Goal: Obtain resource: Download file/media

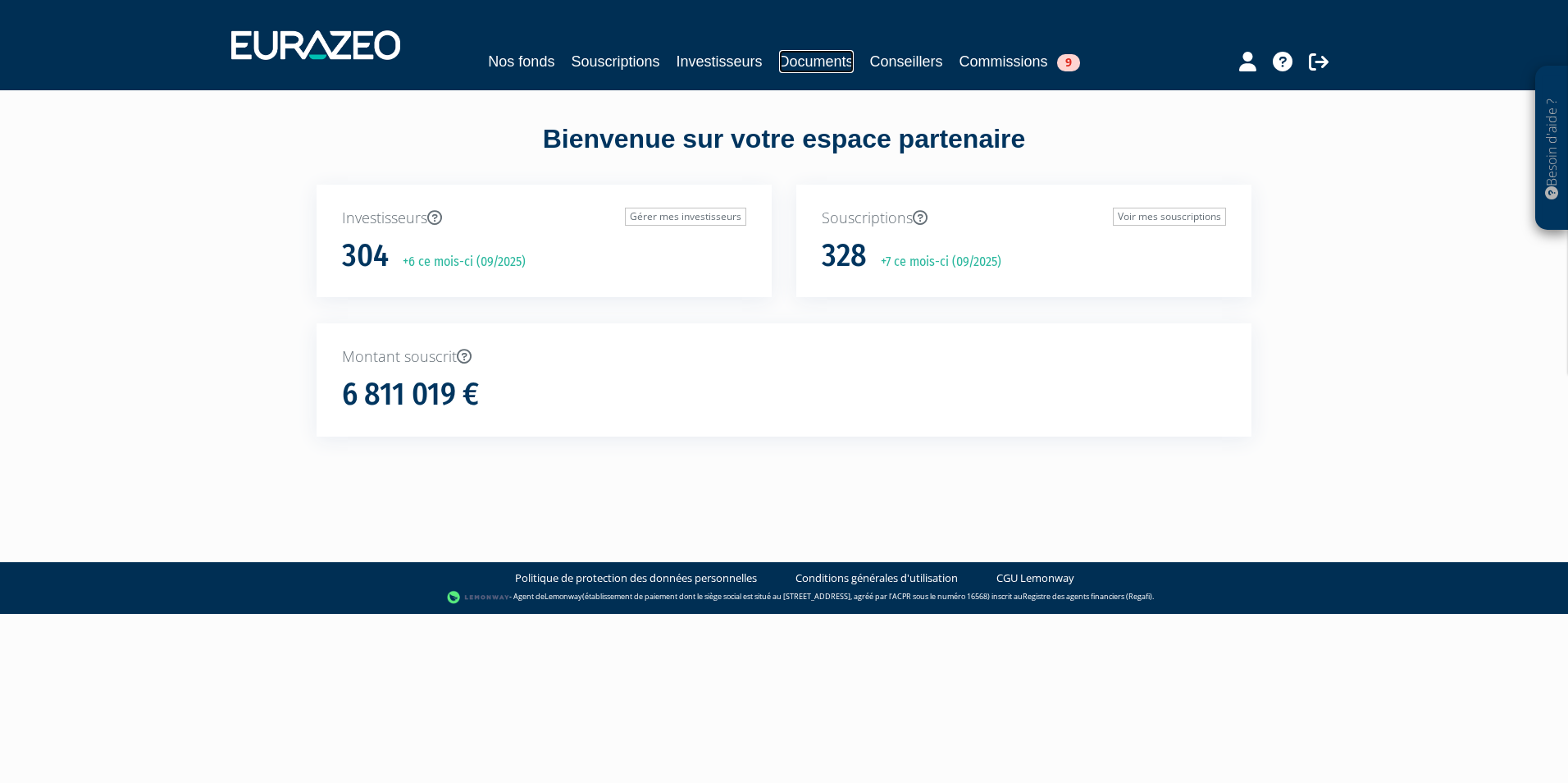
click at [832, 64] on link "Documents" at bounding box center [816, 61] width 75 height 23
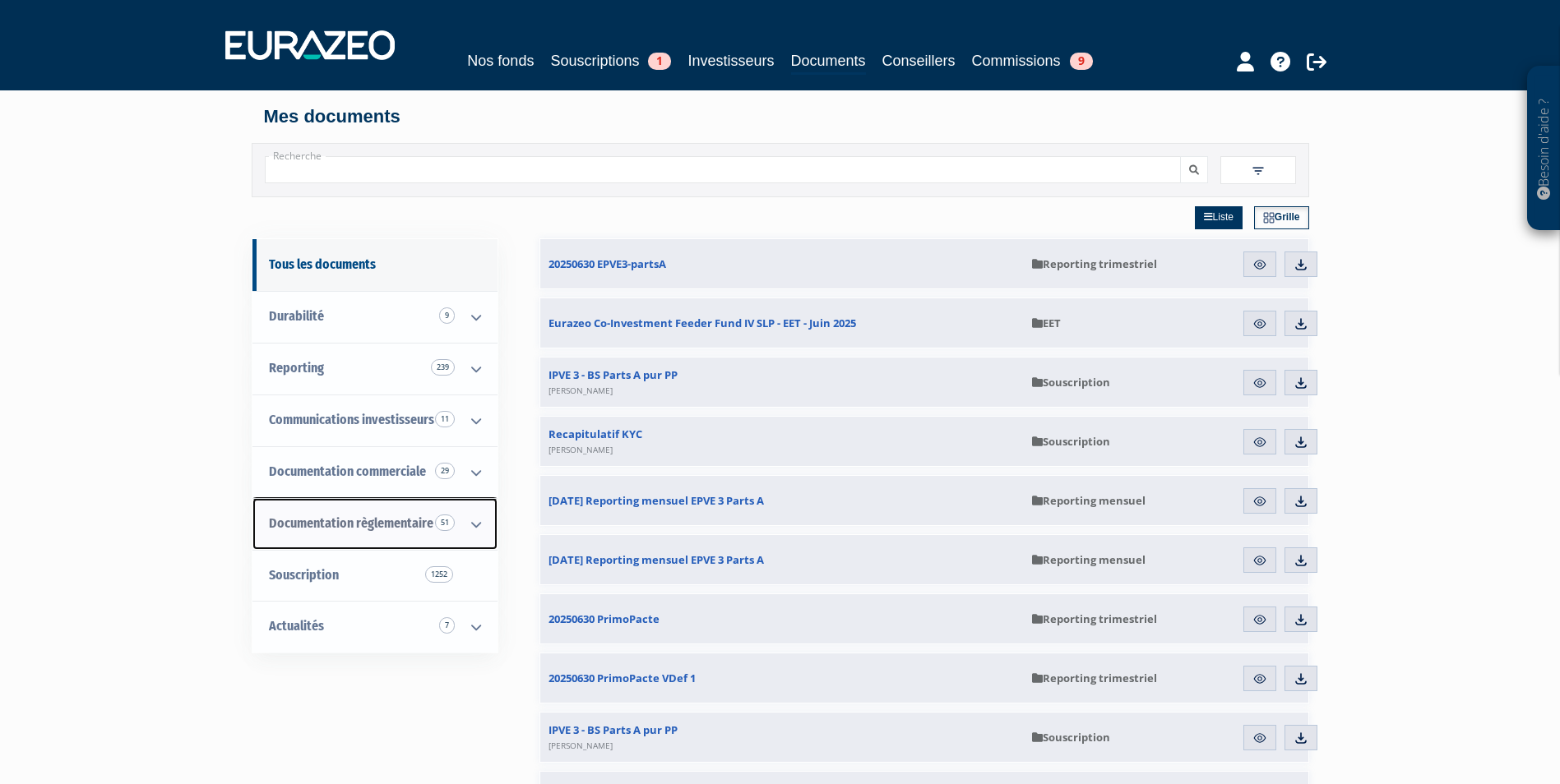
click at [475, 522] on icon at bounding box center [476, 523] width 43 height 51
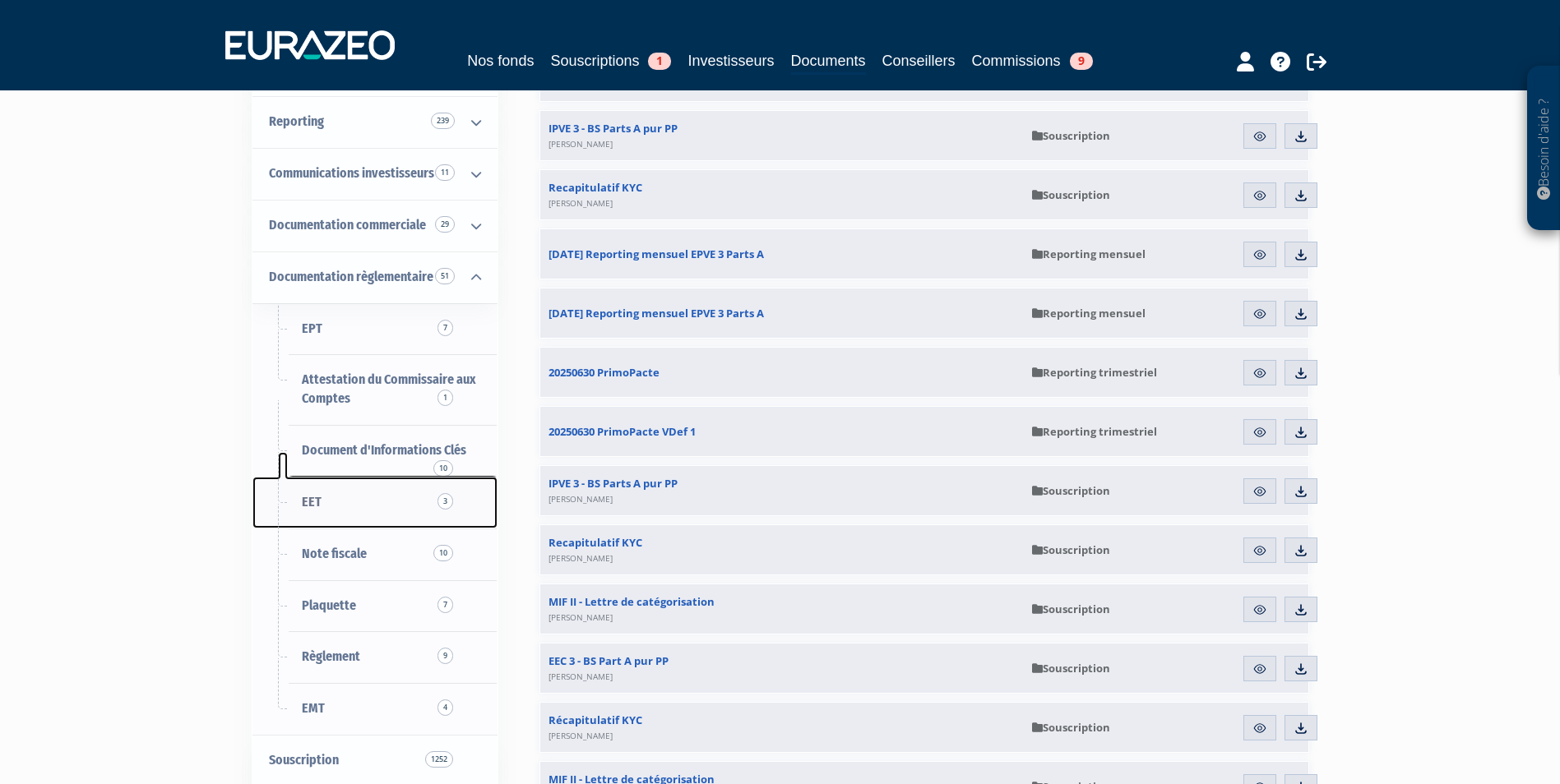
click at [312, 505] on span "EET 3" at bounding box center [312, 502] width 20 height 16
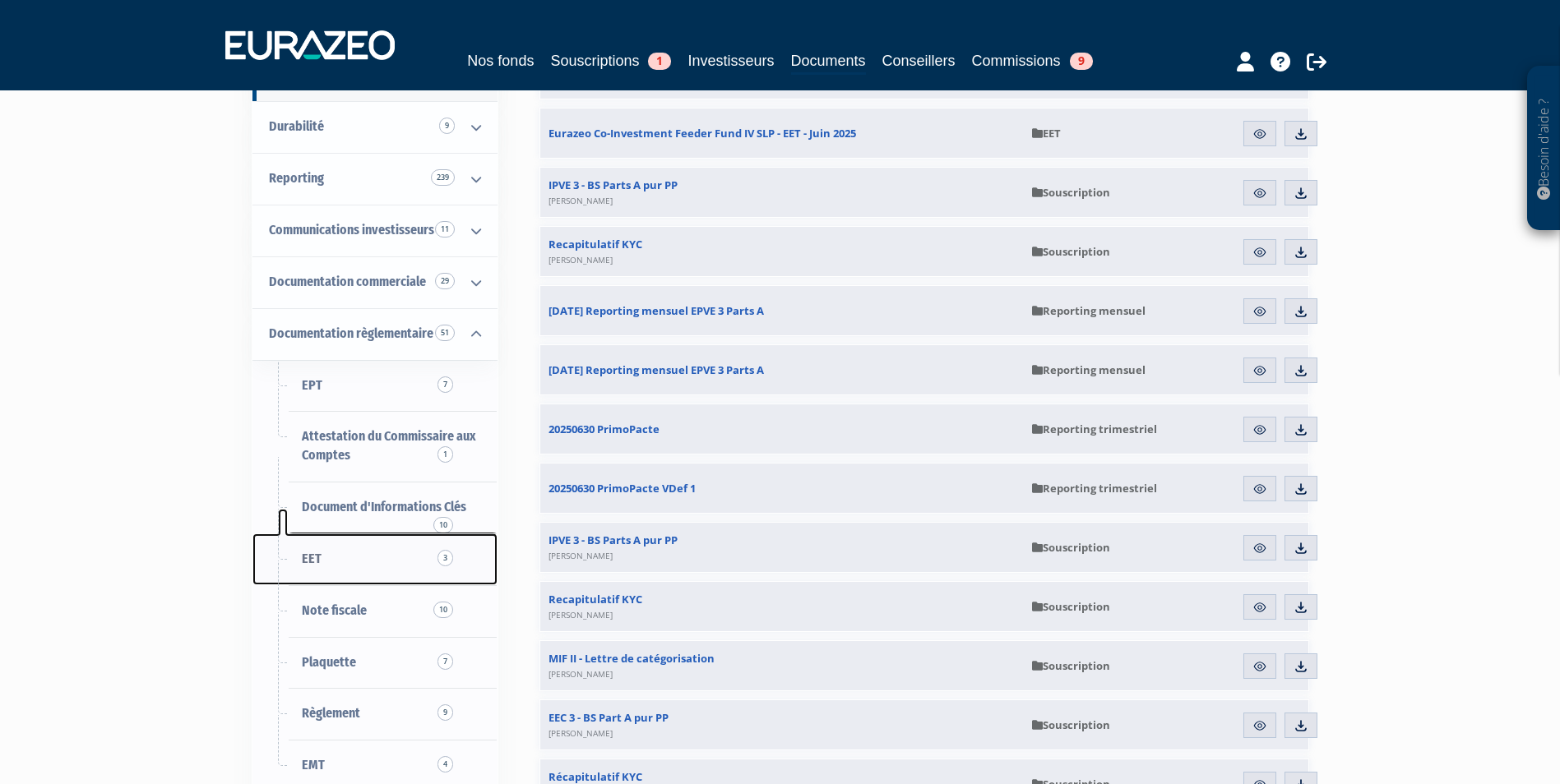
scroll to position [165, 0]
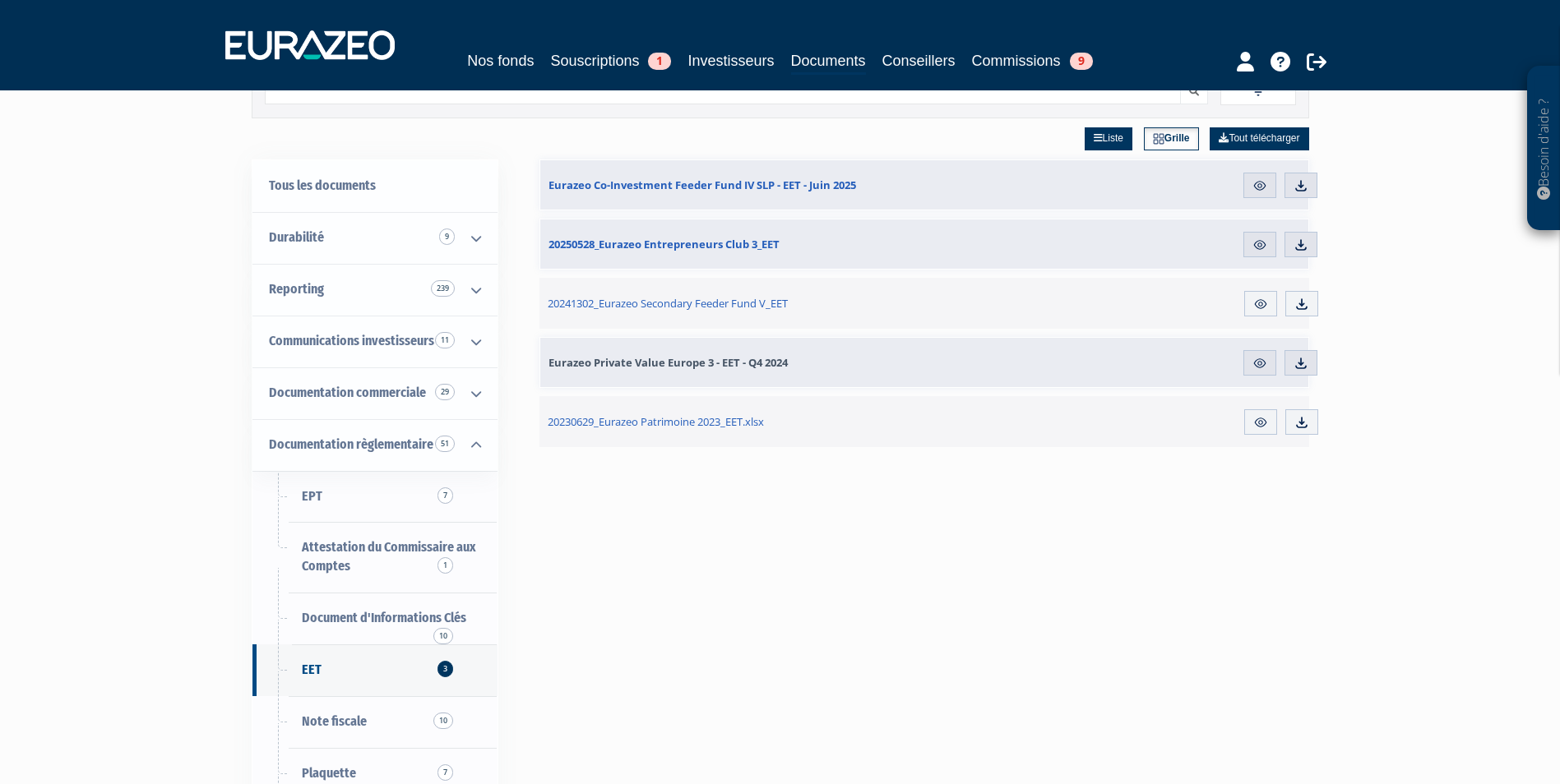
scroll to position [82, 0]
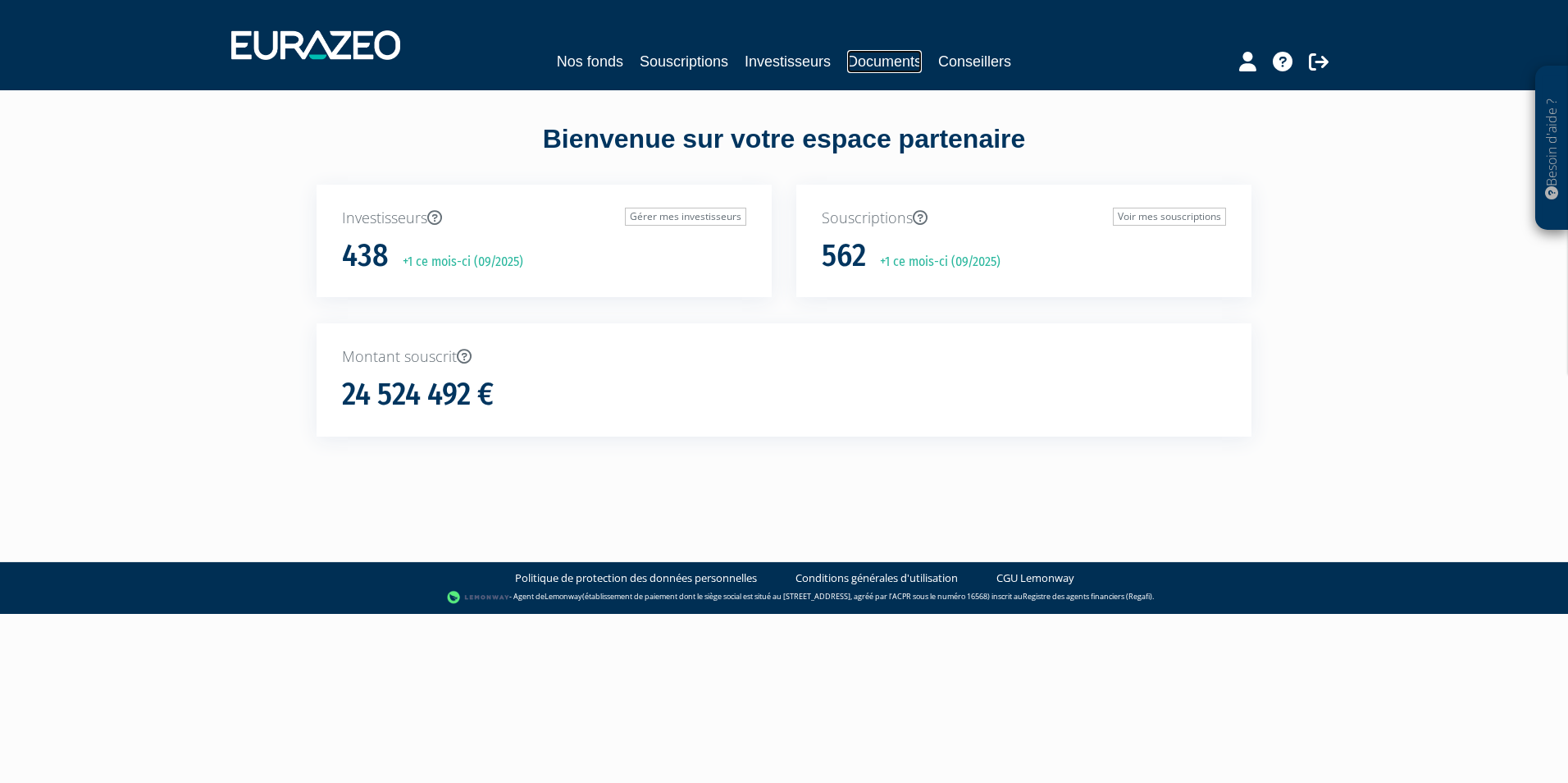
click at [896, 65] on link "Documents" at bounding box center [885, 61] width 75 height 23
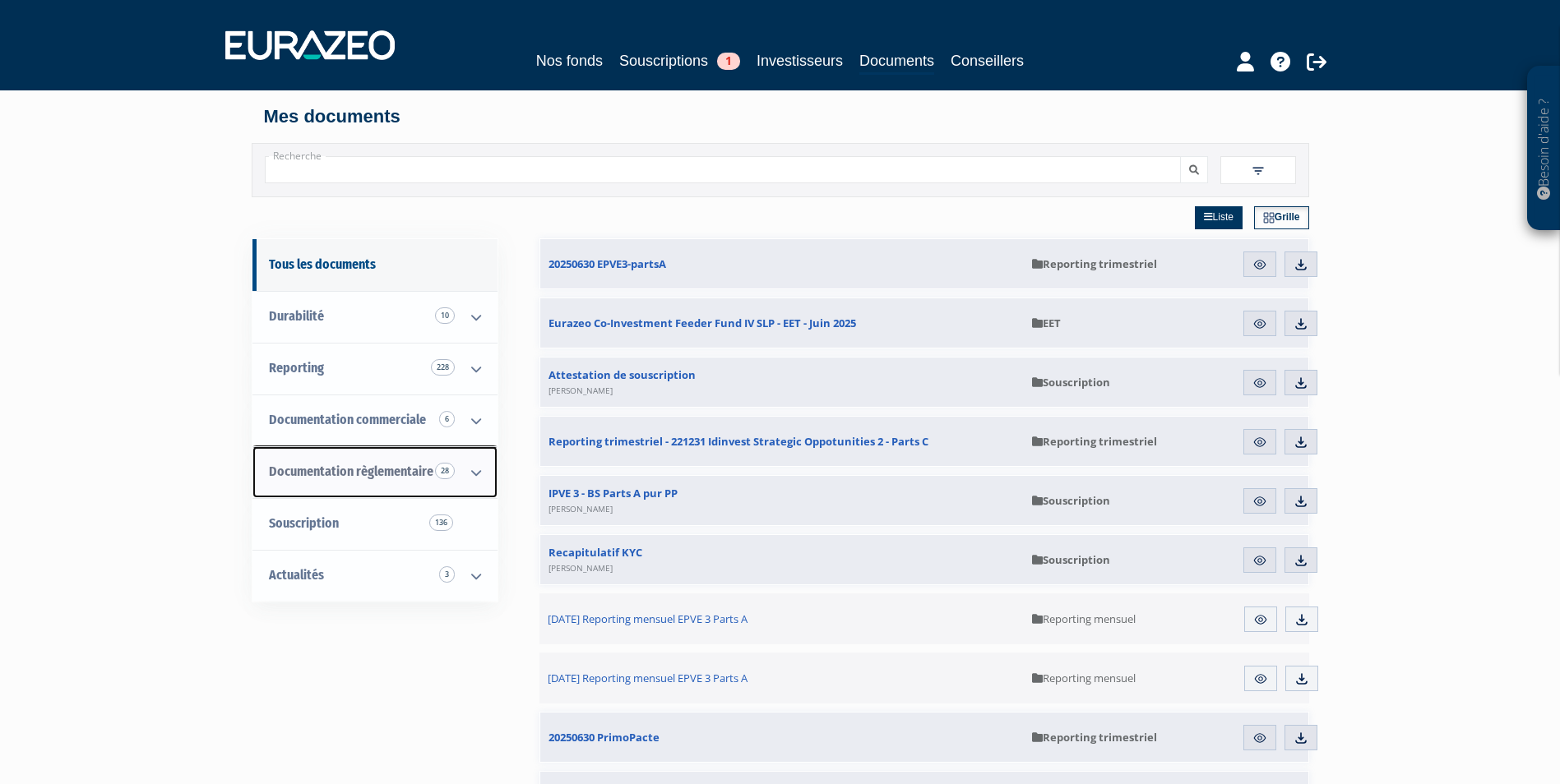
click at [474, 473] on icon at bounding box center [476, 472] width 43 height 51
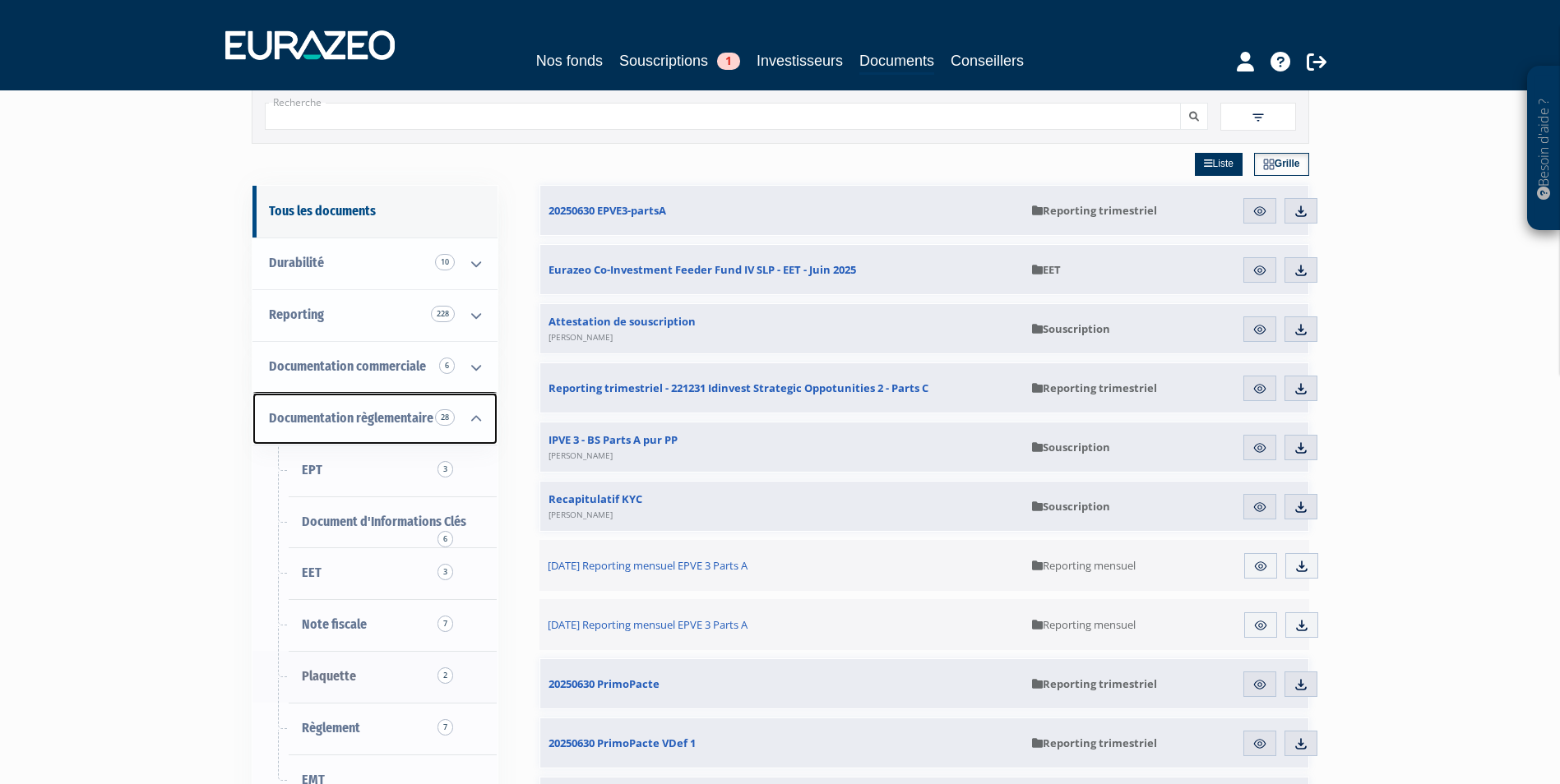
scroll to position [82, 0]
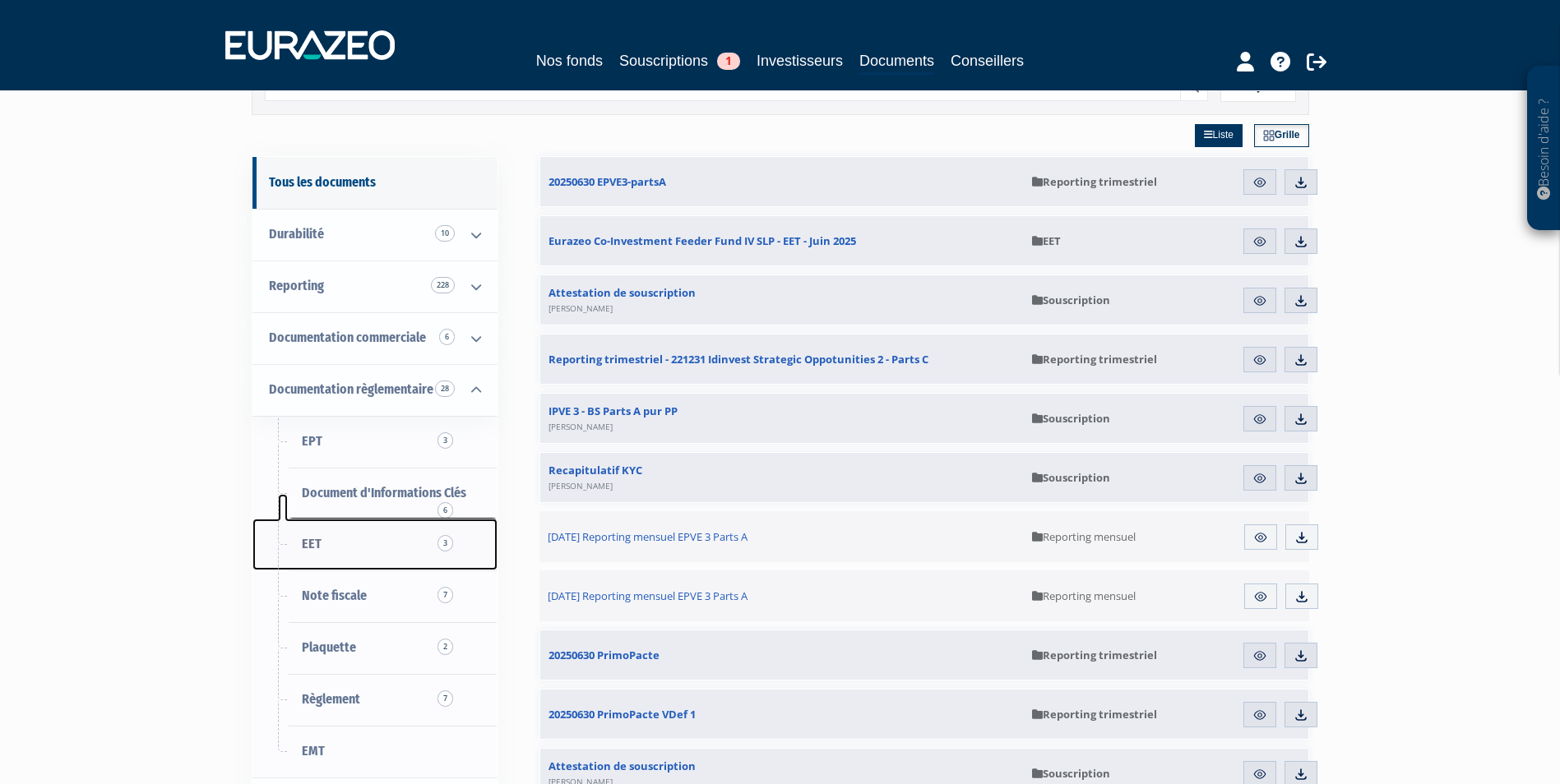
click at [314, 544] on span "EET 3" at bounding box center [312, 544] width 20 height 16
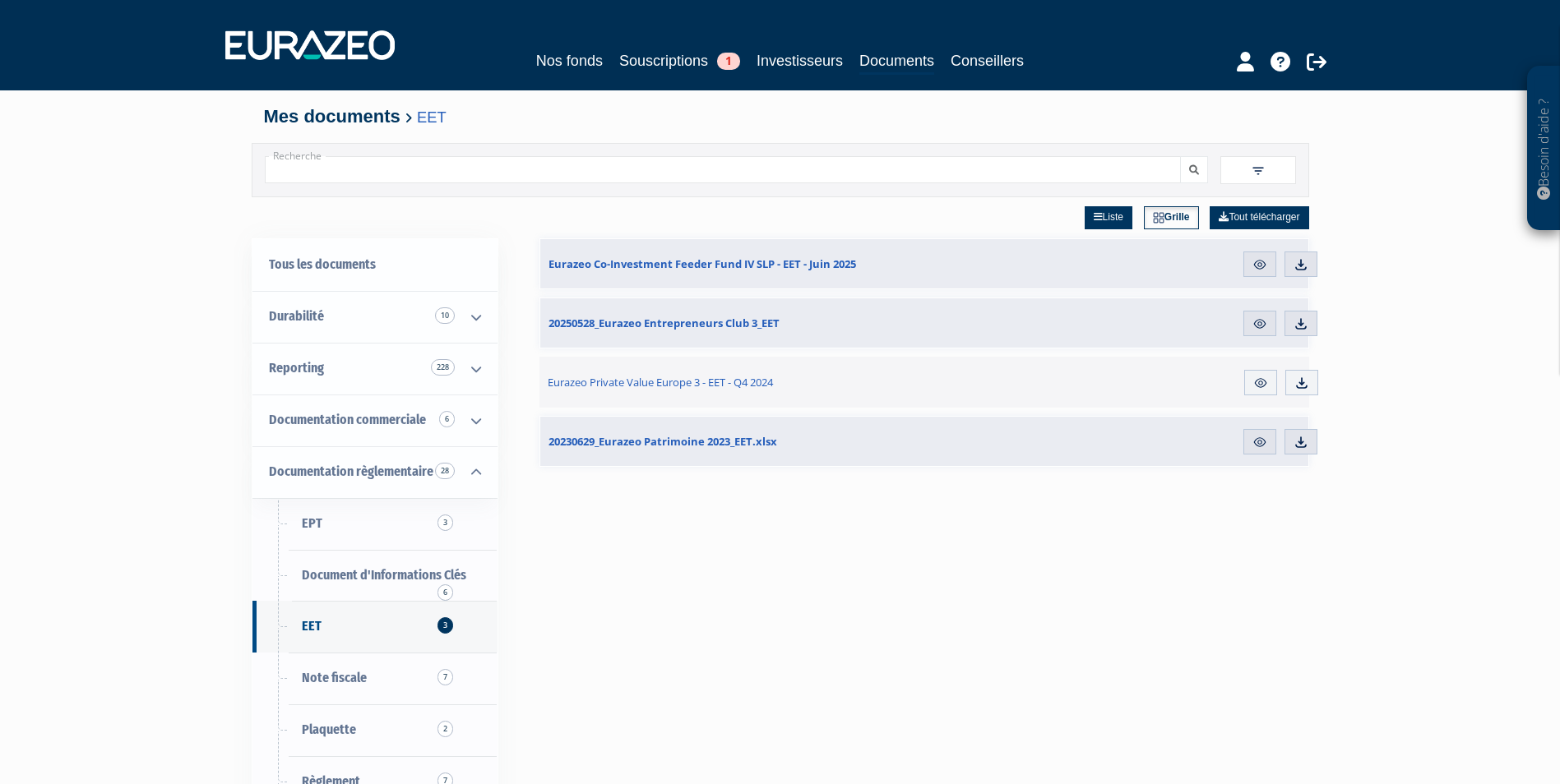
click at [1389, 586] on div "Besoin d'aide ? × J'ai besoin d'aide Si vous avez une question à propos du fonc…" at bounding box center [780, 519] width 1560 height 1038
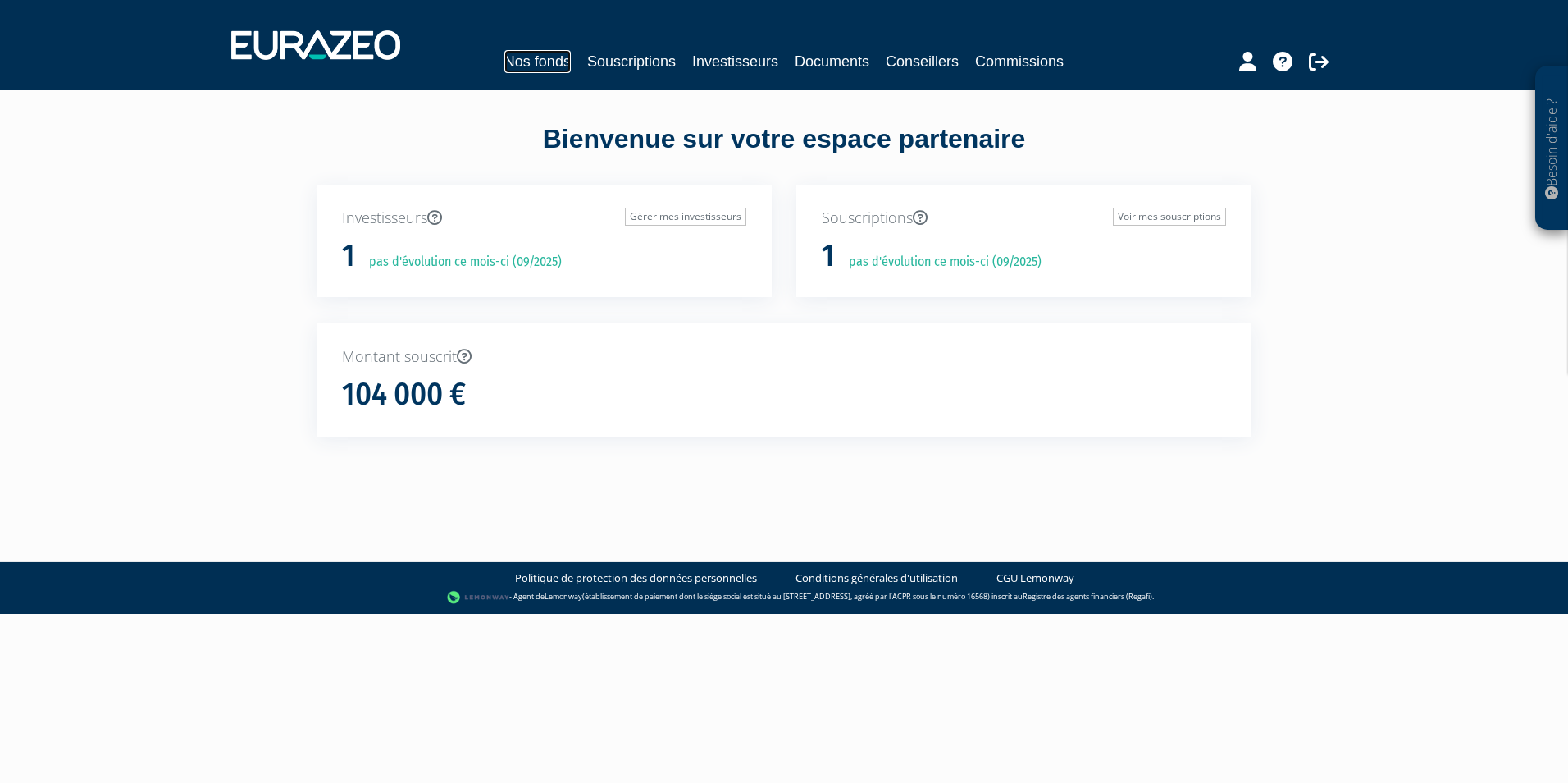
click at [524, 56] on link "Nos fonds" at bounding box center [537, 61] width 67 height 23
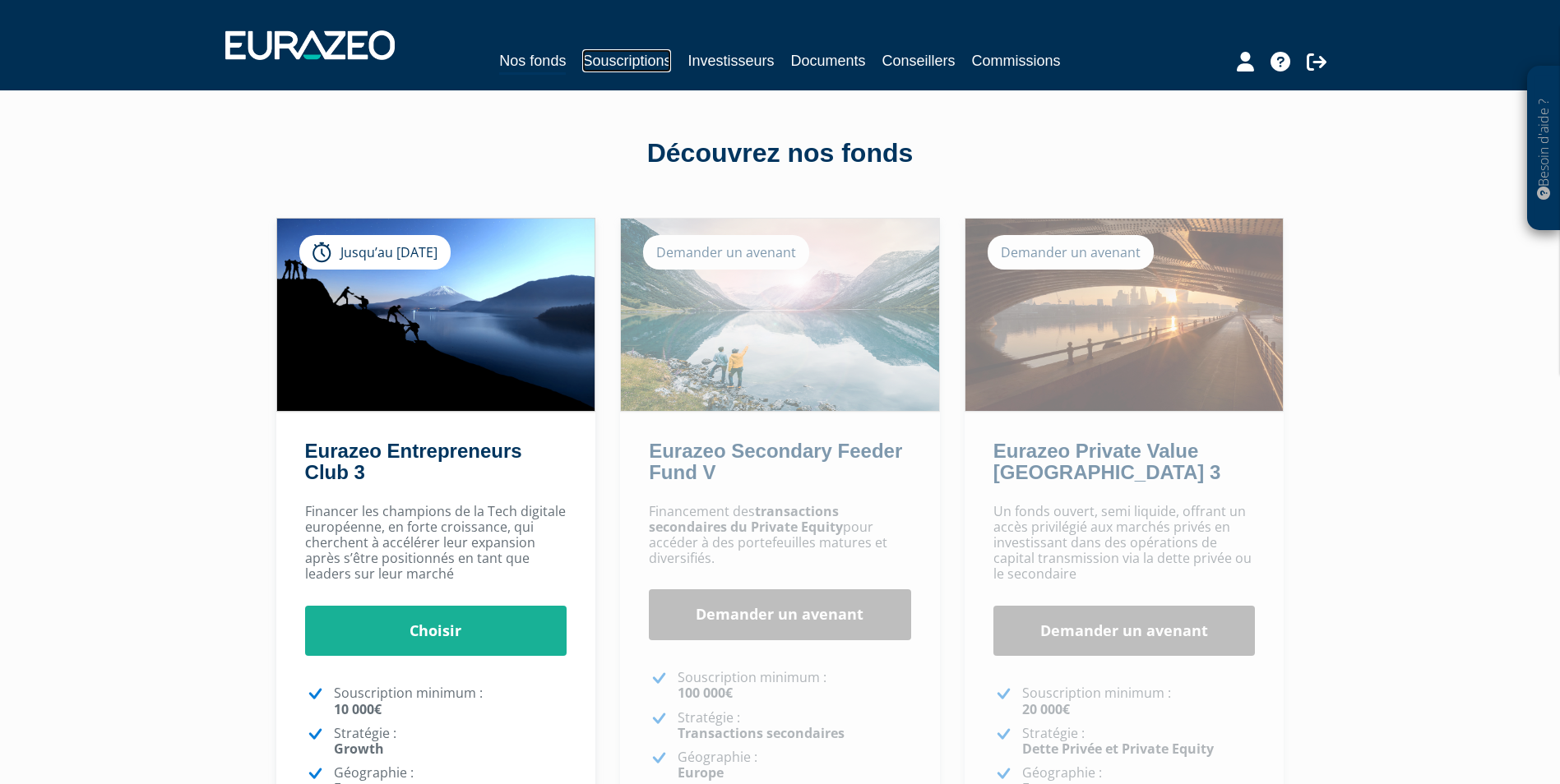
click at [589, 66] on link "Souscriptions" at bounding box center [627, 61] width 89 height 23
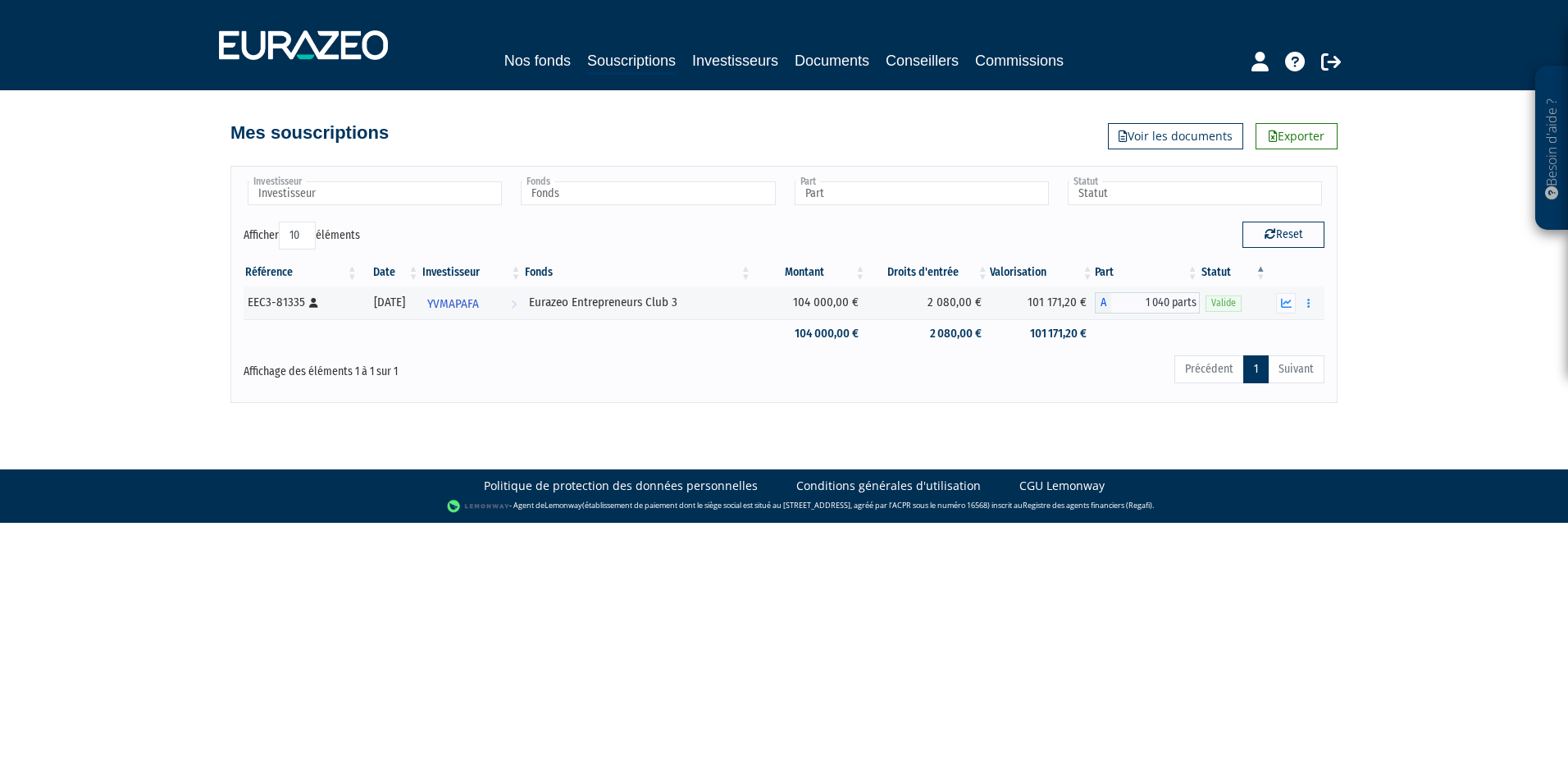
click at [1419, 523] on html "Besoin d'aide ? × J'ai besoin d'aide Si vous avez une question à propos du fonc…" at bounding box center [784, 261] width 1568 height 523
